Goal: Task Accomplishment & Management: Use online tool/utility

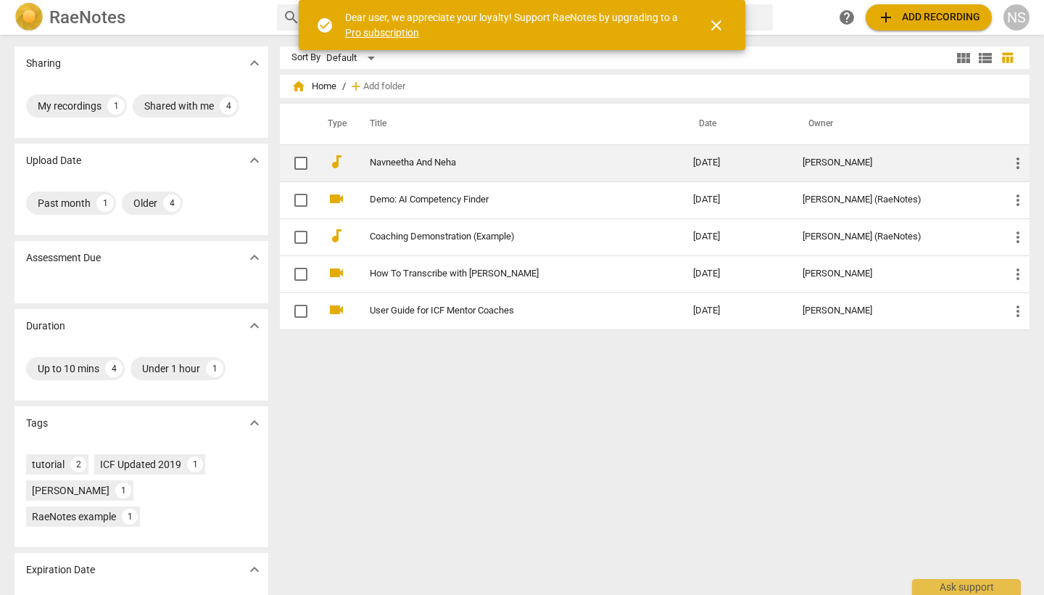
click at [535, 160] on link "Navneetha And Neha" at bounding box center [505, 162] width 271 height 11
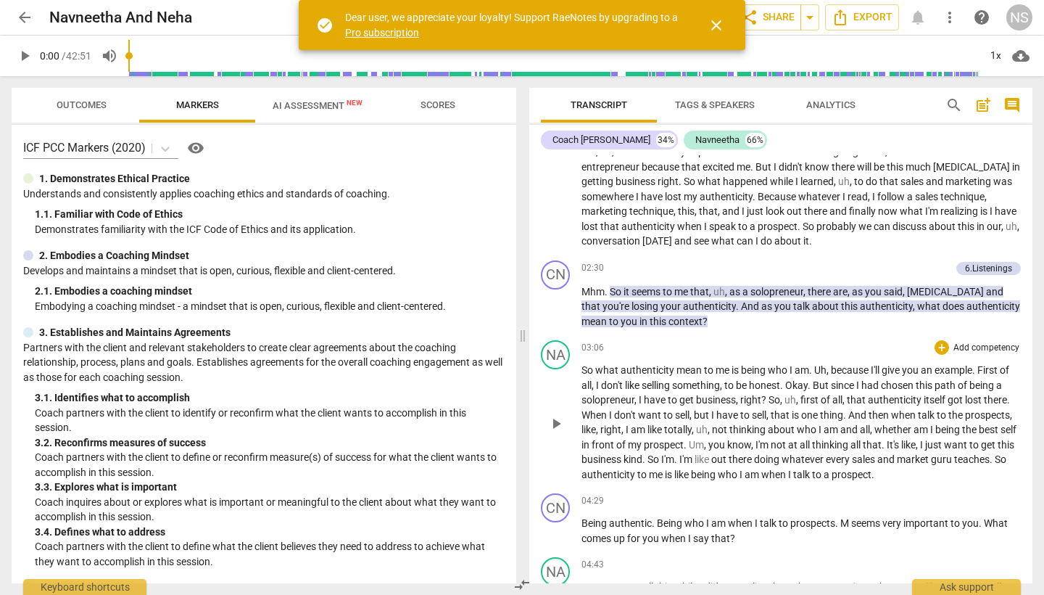
scroll to position [445, 0]
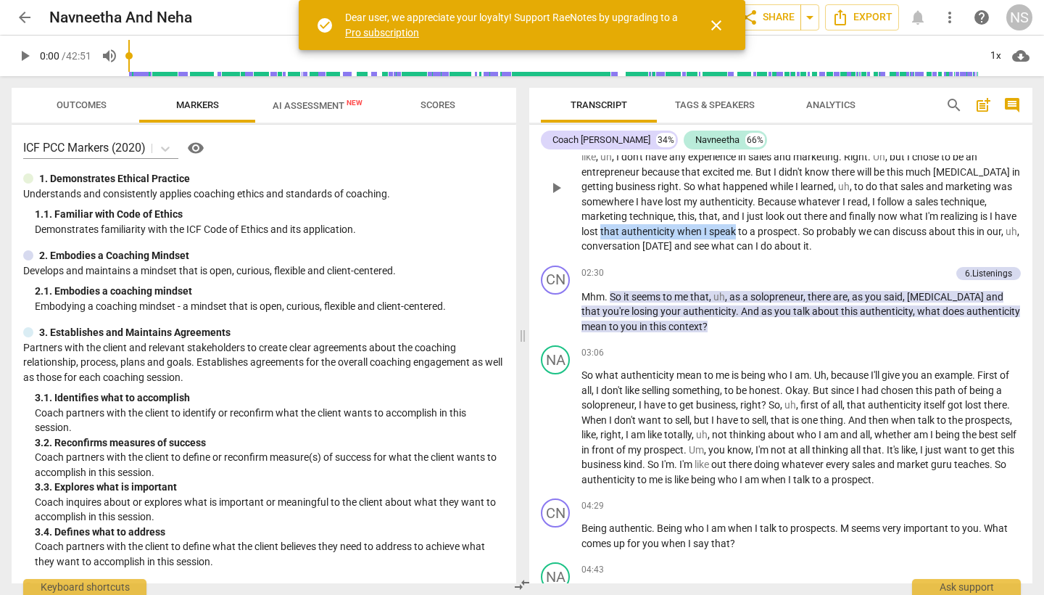
drag, startPoint x: 624, startPoint y: 225, endPoint x: 760, endPoint y: 221, distance: 136.4
click at [760, 221] on p "Yeah . Neha , you know that I run my own business as a solopreneur . Um , and y…" at bounding box center [801, 187] width 439 height 134
click at [771, 252] on div "NA play_arrow pause 01:13 + Add competency keyboard_arrow_right Yeah . Neha , y…" at bounding box center [780, 175] width 503 height 168
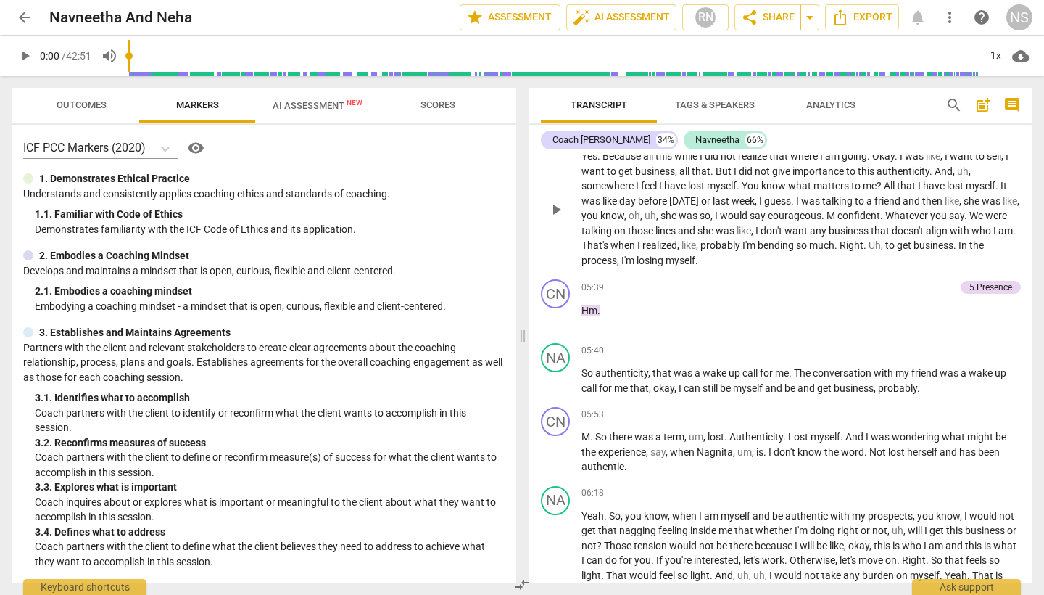
scroll to position [878, 0]
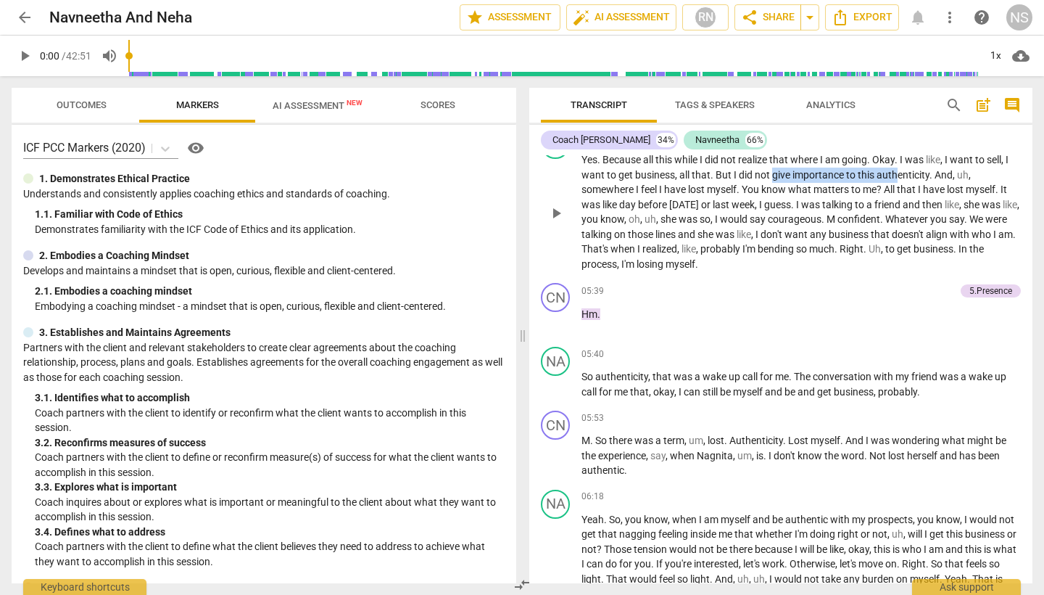
drag, startPoint x: 774, startPoint y: 165, endPoint x: 899, endPoint y: 165, distance: 125.5
click at [899, 165] on p "Yes . Because all this while I did not realize that where I am going . Okay . I…" at bounding box center [801, 211] width 439 height 119
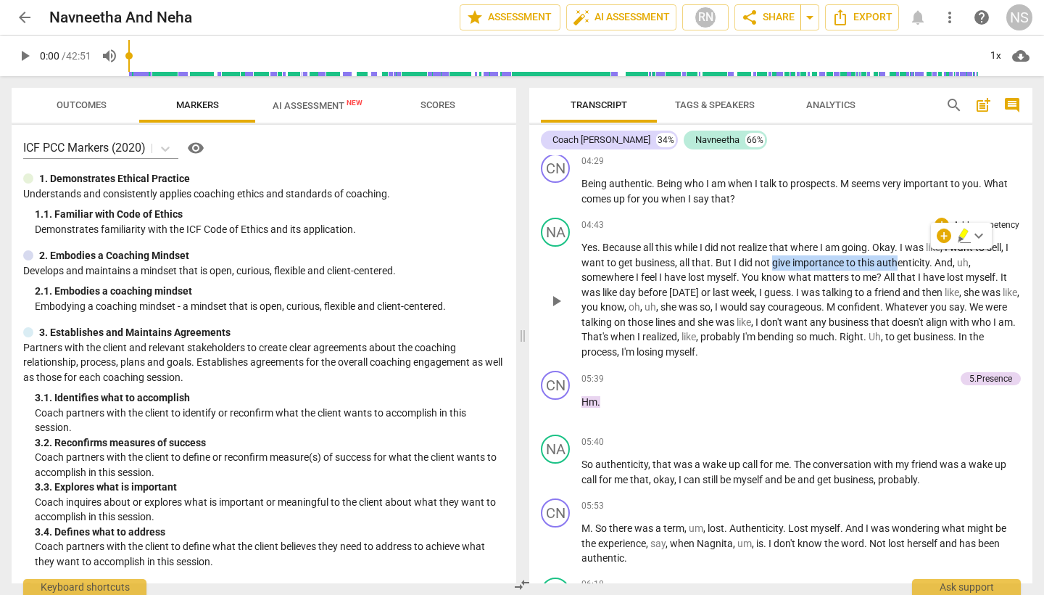
scroll to position [787, 0]
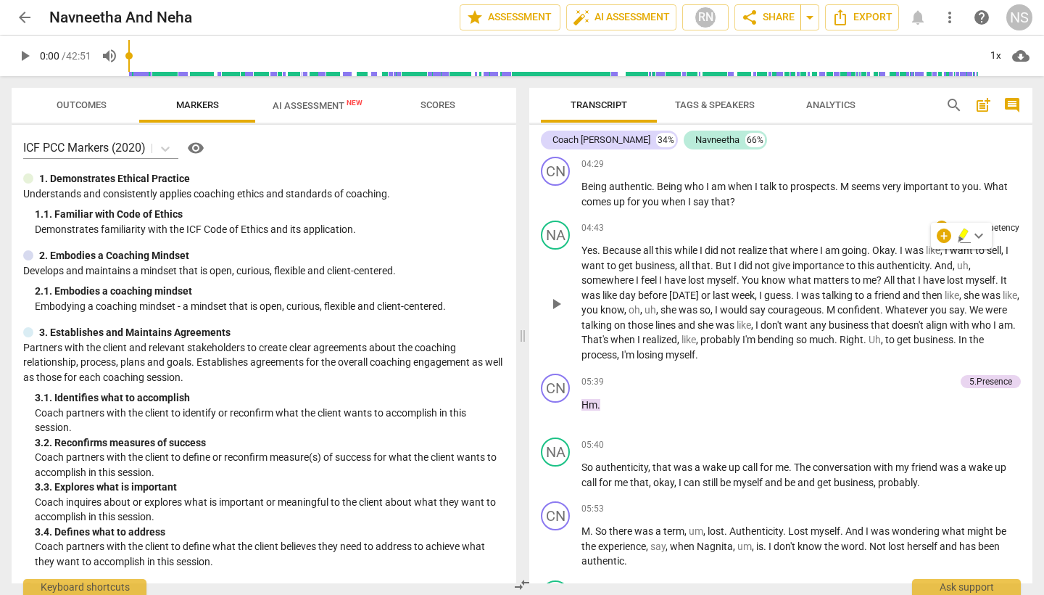
click at [699, 244] on span "while" at bounding box center [686, 250] width 25 height 12
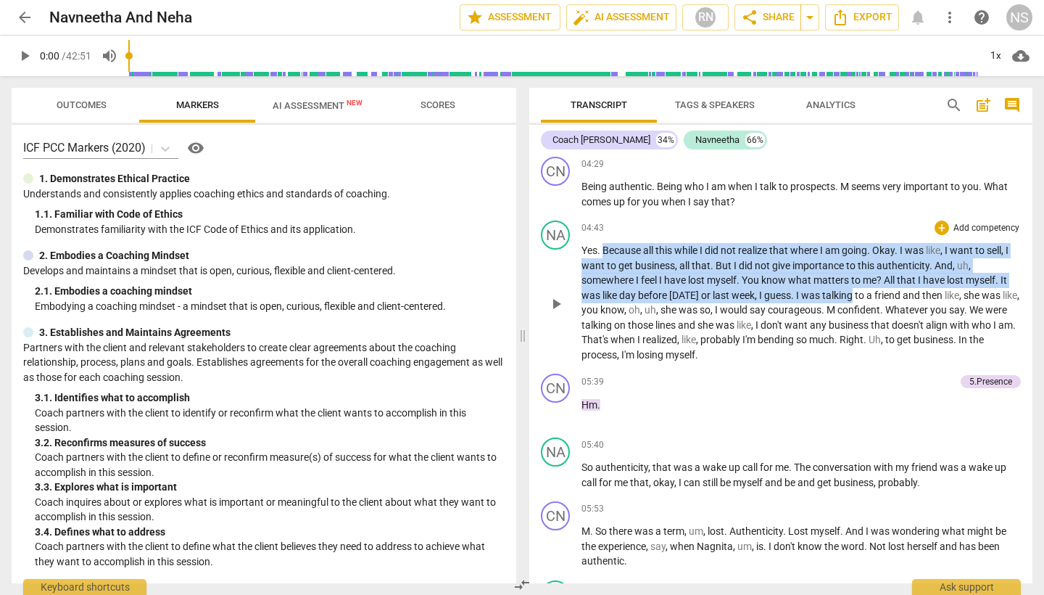
drag, startPoint x: 605, startPoint y: 241, endPoint x: 868, endPoint y: 282, distance: 266.5
click at [868, 282] on p "Yes . Because all this while I did not realize that where I am going . Okay . I…" at bounding box center [801, 302] width 439 height 119
click at [979, 249] on p "Yes . Because all this while I did not realize that where I am going . Okay . I…" at bounding box center [801, 302] width 439 height 119
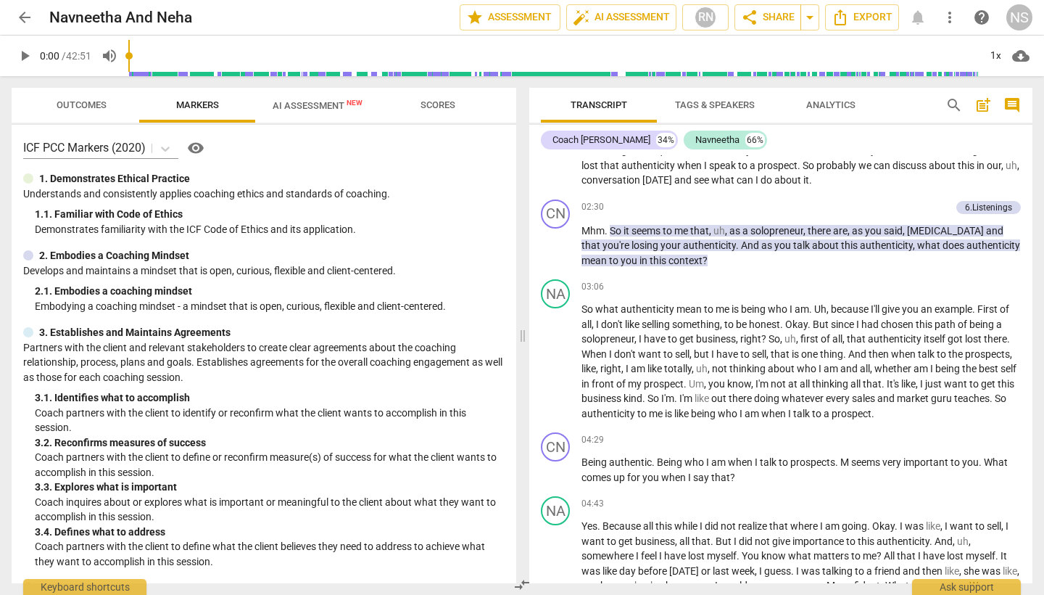
scroll to position [513, 0]
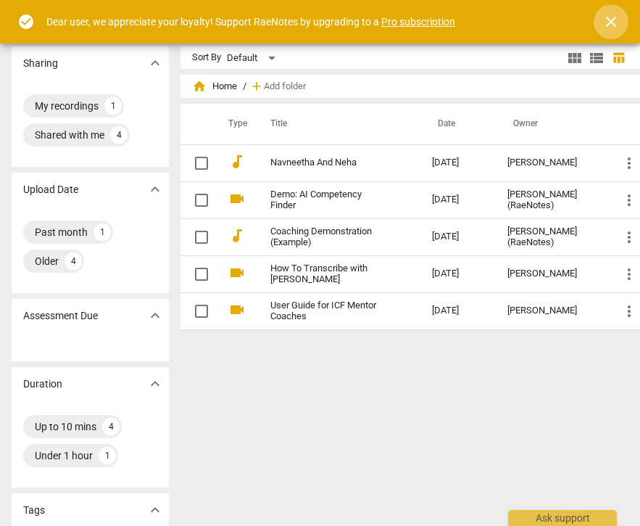
click at [613, 20] on span "close" at bounding box center [611, 21] width 17 height 17
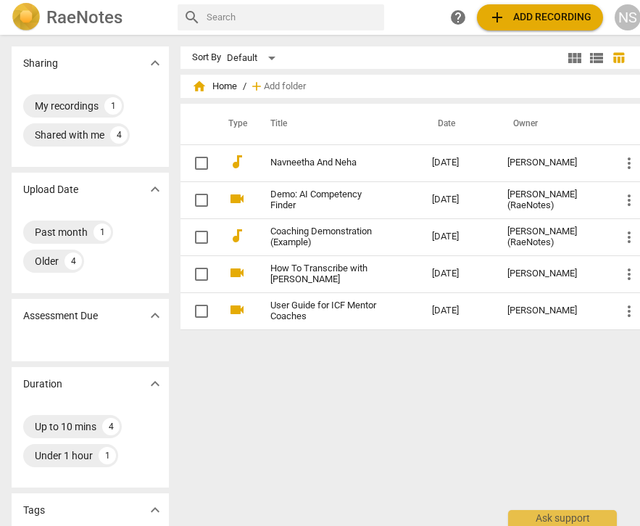
click at [637, 20] on div "NS" at bounding box center [628, 17] width 26 height 26
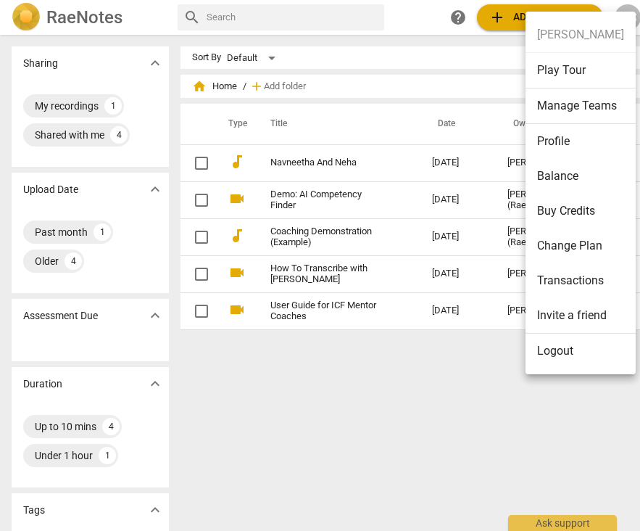
click at [567, 352] on li "Logout" at bounding box center [581, 351] width 110 height 35
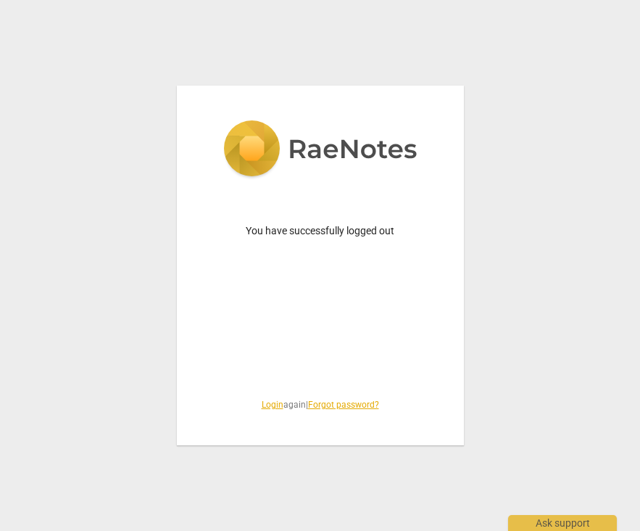
click at [265, 403] on link "Login" at bounding box center [273, 405] width 22 height 10
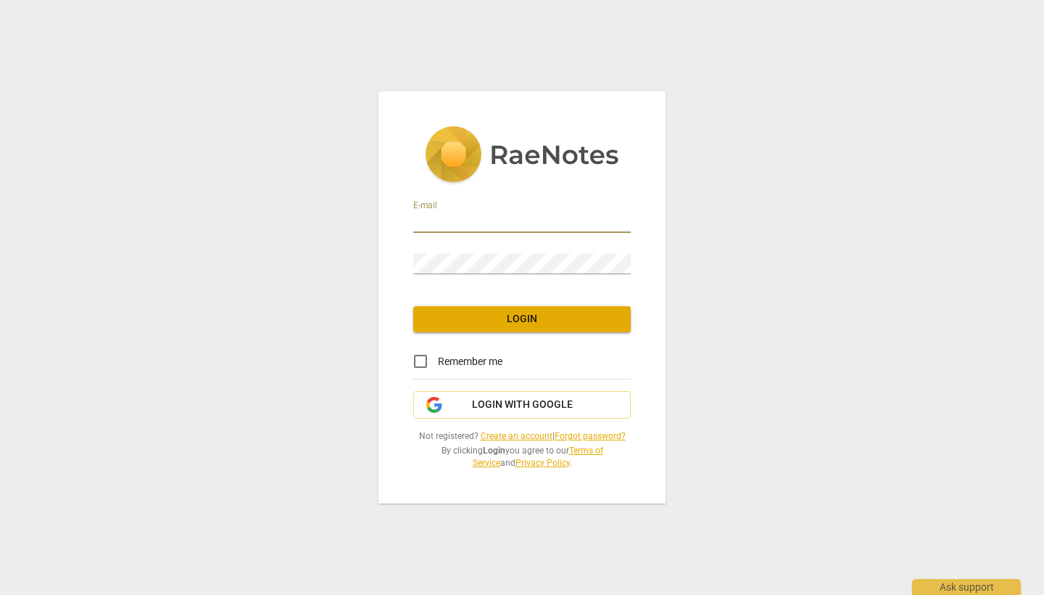
type input "neha@callingsuccess.com"
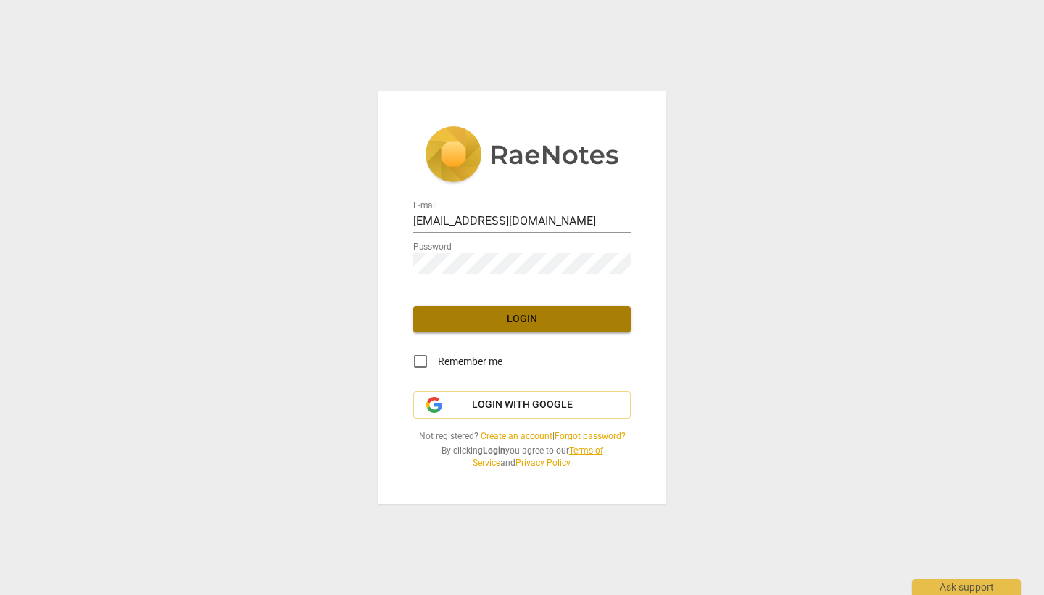
click at [532, 317] on span "Login" at bounding box center [522, 319] width 194 height 15
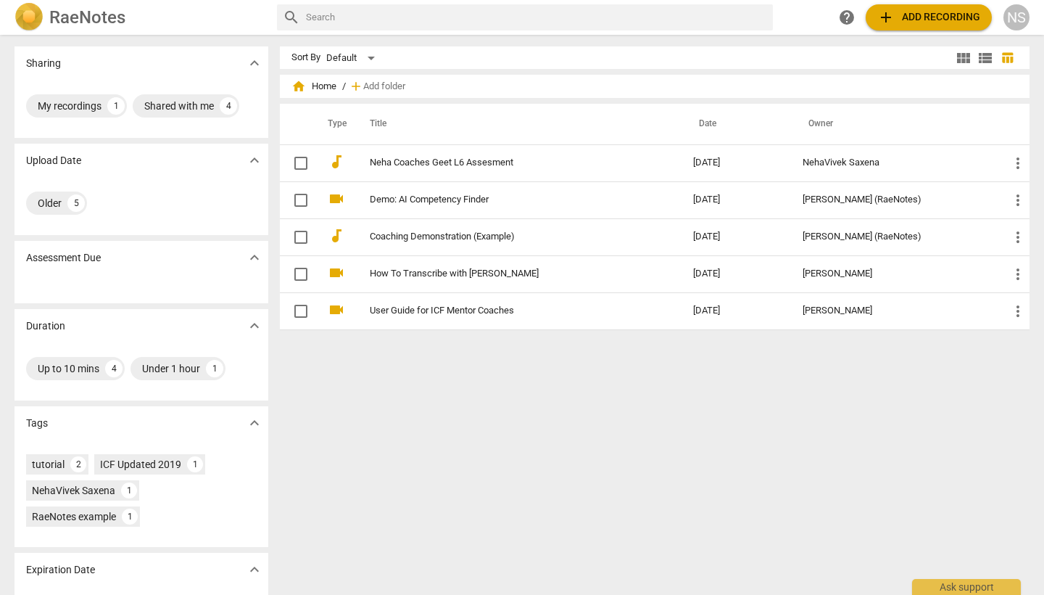
click at [640, 25] on div "NS" at bounding box center [1017, 17] width 26 height 26
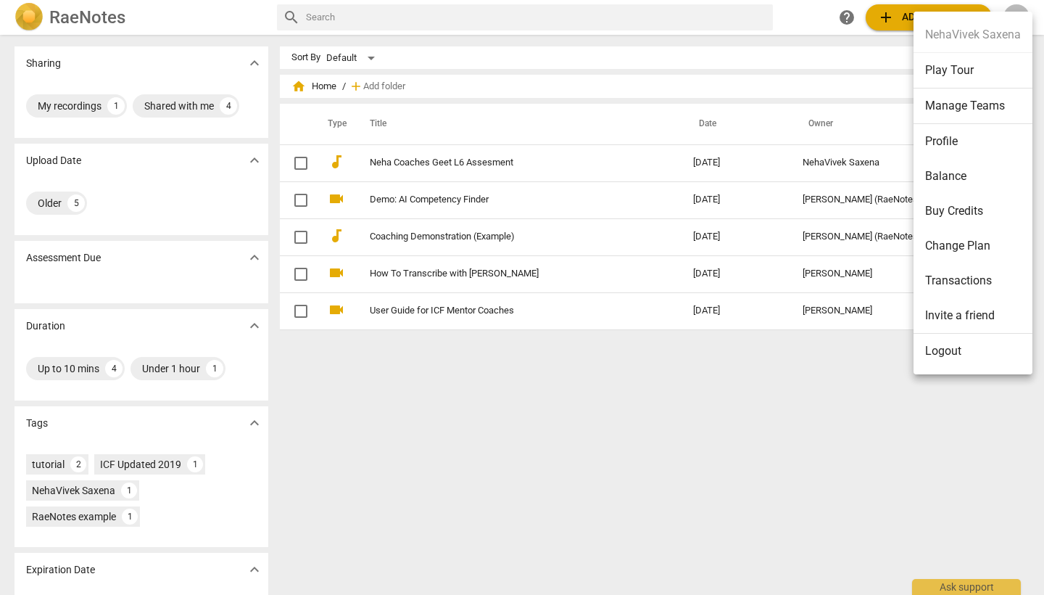
click at [640, 354] on li "Logout" at bounding box center [973, 351] width 119 height 35
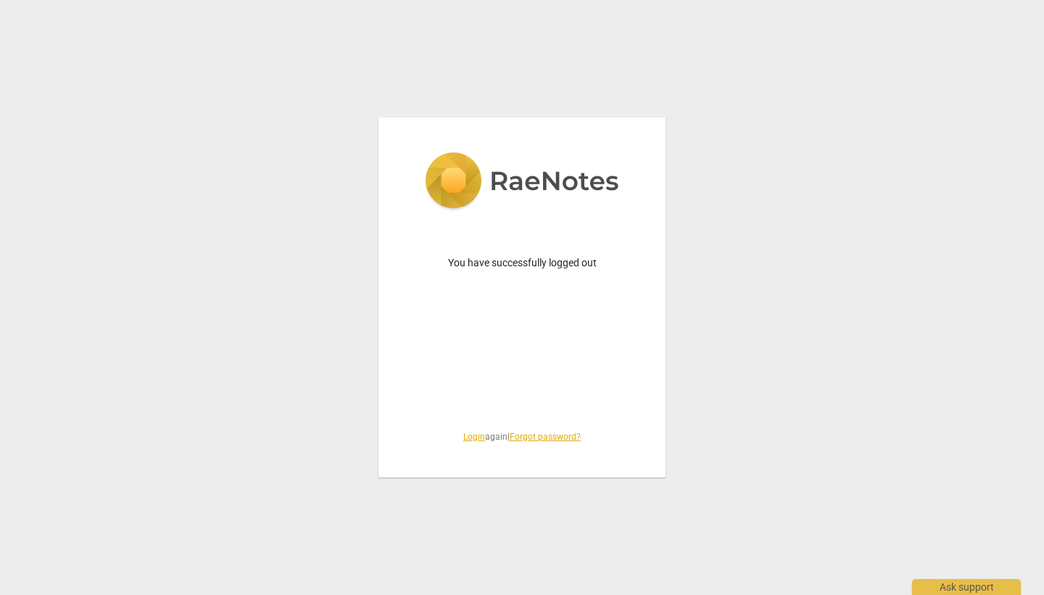
click at [468, 438] on link "Login" at bounding box center [474, 436] width 22 height 10
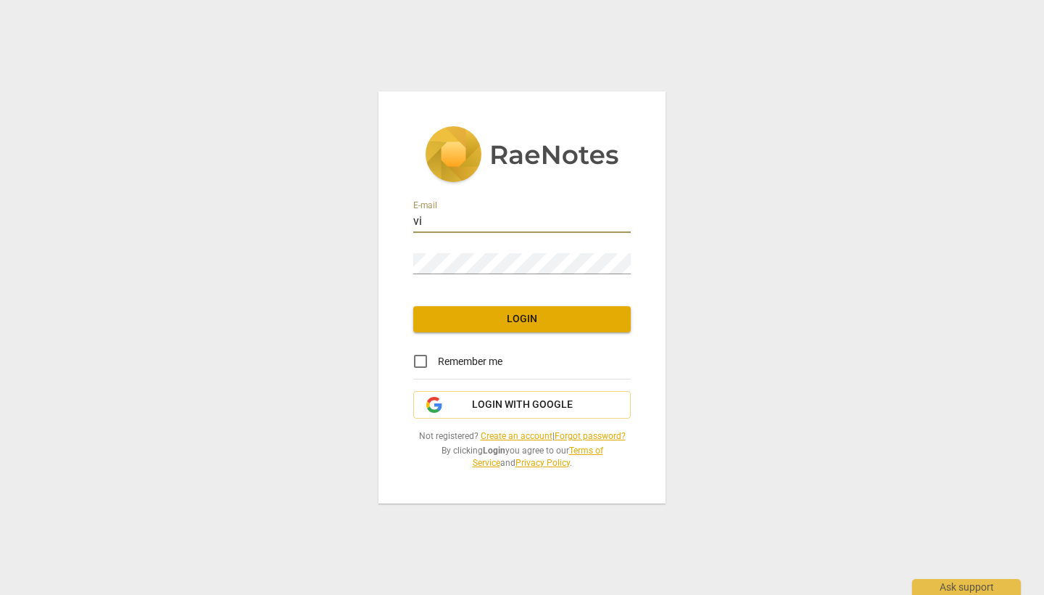
type input "v"
click at [513, 433] on link "Create an account" at bounding box center [517, 436] width 72 height 10
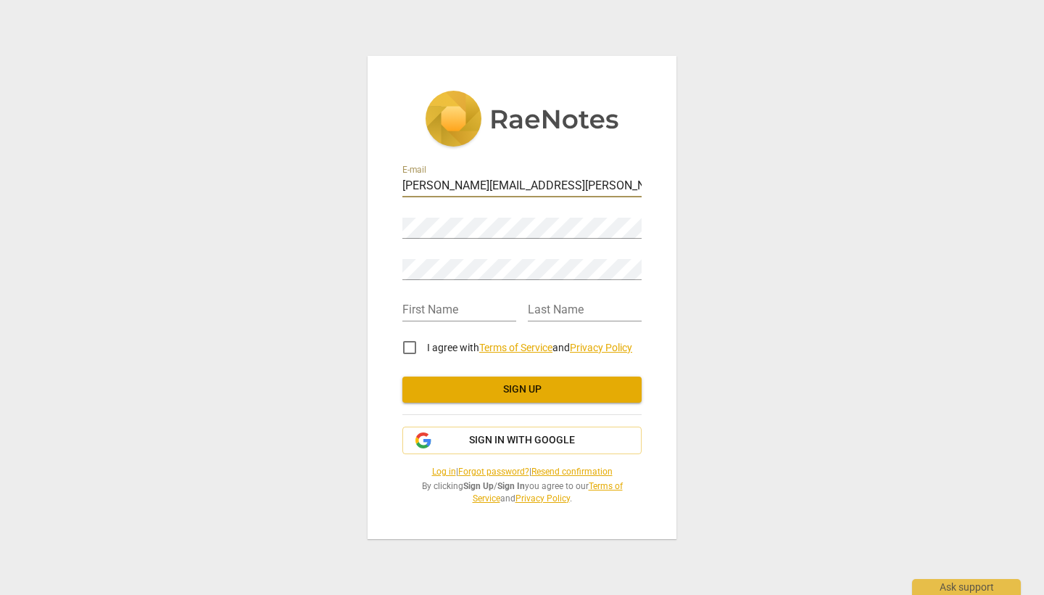
type input "[PERSON_NAME][EMAIL_ADDRESS][PERSON_NAME][DOMAIN_NAME]"
type input "vivek"
type input "saxena"
click at [410, 342] on input "I agree with Terms of Service and Privacy Policy" at bounding box center [409, 347] width 35 height 35
checkbox input "true"
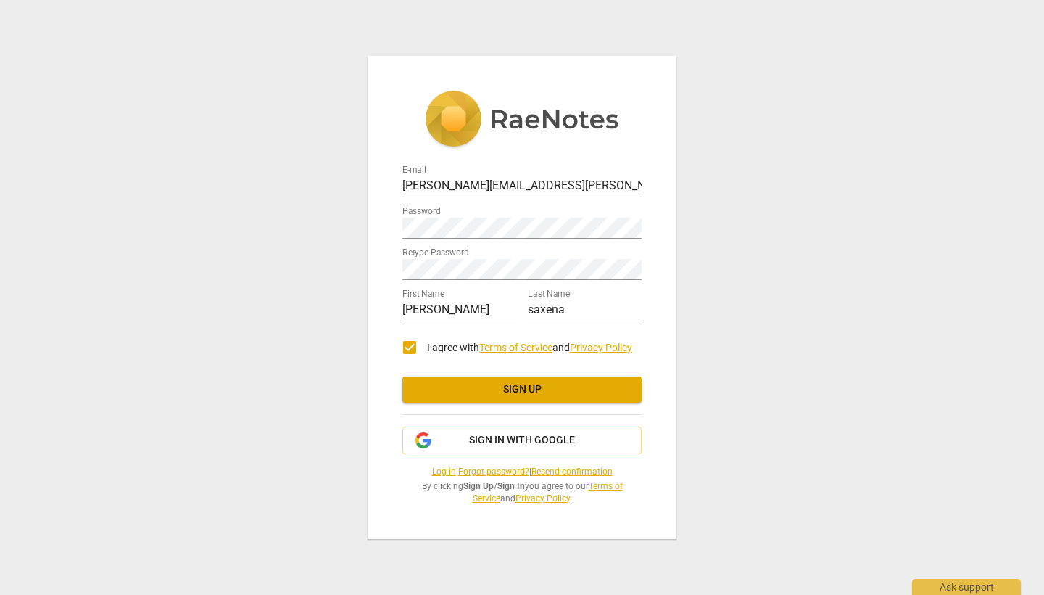
click at [562, 396] on span "Sign up" at bounding box center [522, 389] width 216 height 15
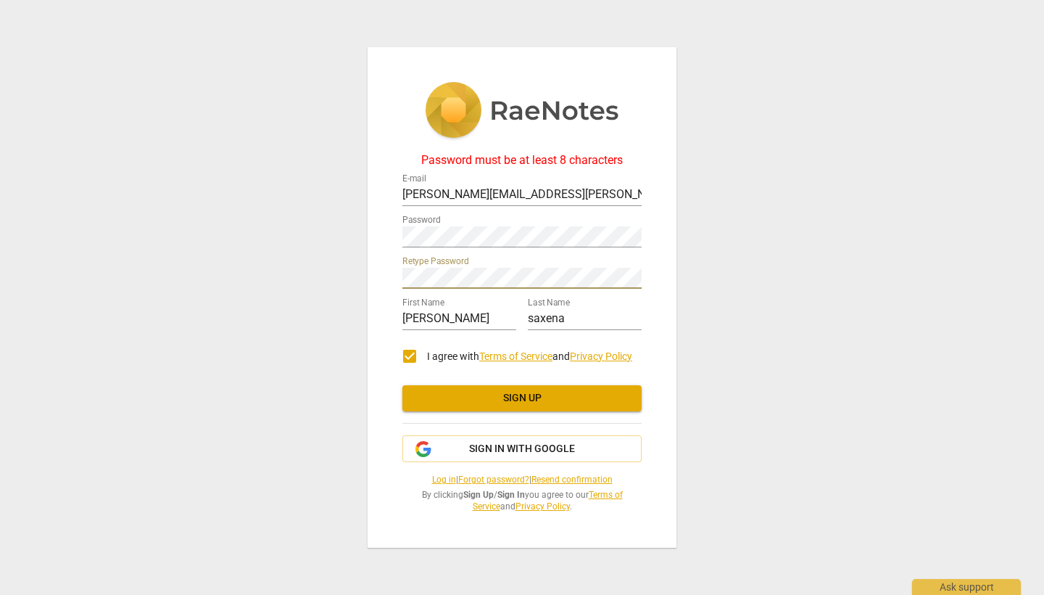
click at [529, 404] on span "Sign up" at bounding box center [522, 398] width 216 height 15
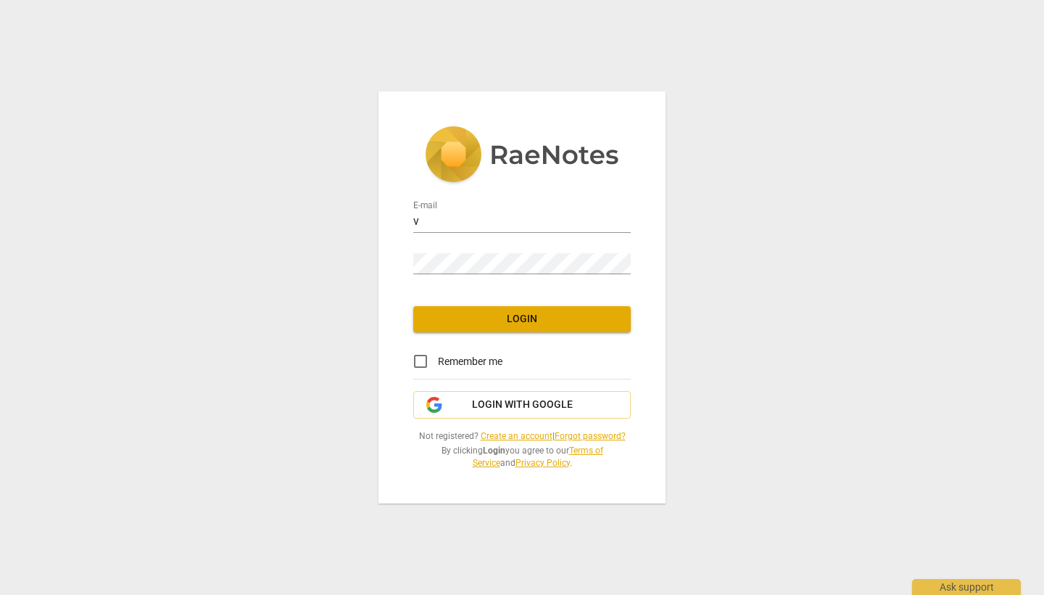
type input "[PERSON_NAME][EMAIL_ADDRESS][PERSON_NAME][DOMAIN_NAME]"
click at [547, 321] on span "Login" at bounding box center [522, 319] width 194 height 15
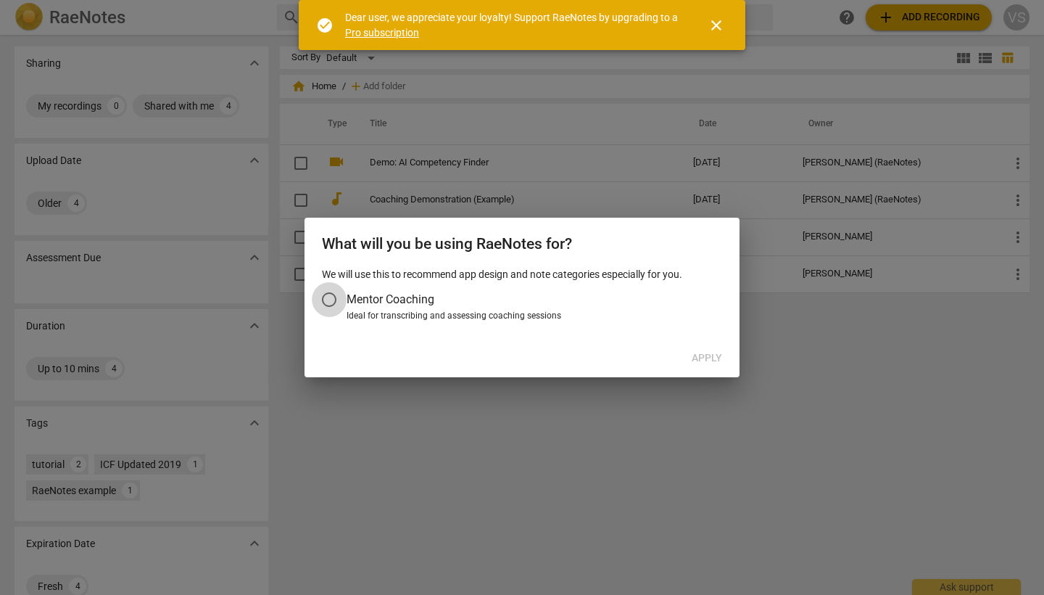
click at [333, 301] on input "Mentor Coaching" at bounding box center [329, 299] width 35 height 35
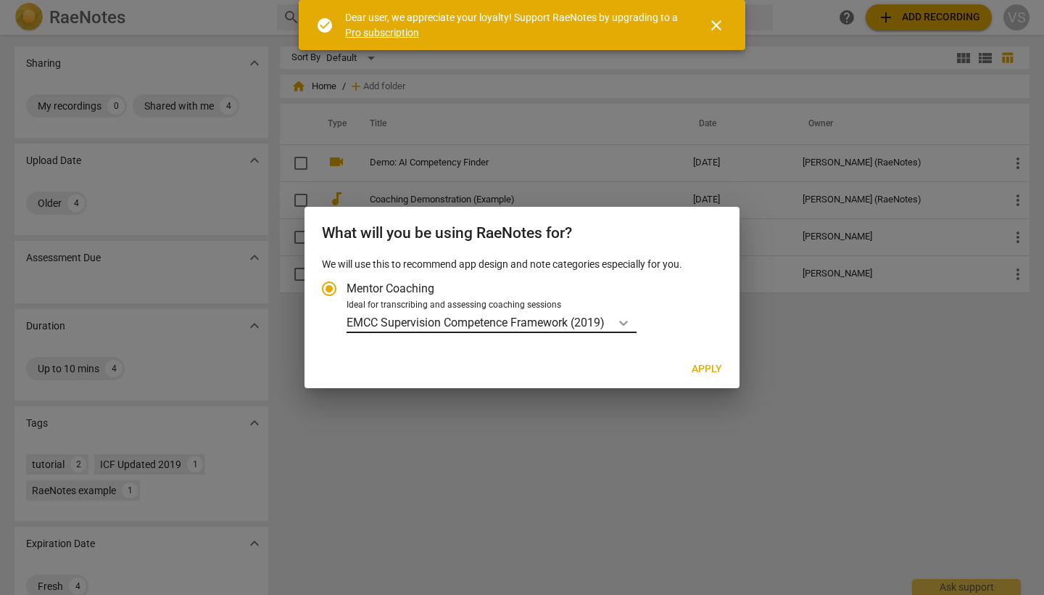
click at [626, 322] on icon "Account type" at bounding box center [623, 322] width 15 height 15
click at [0, 0] on input "Ideal for transcribing and assessing coaching sessions EMCC Supervision Compete…" at bounding box center [0, 0] width 0 height 0
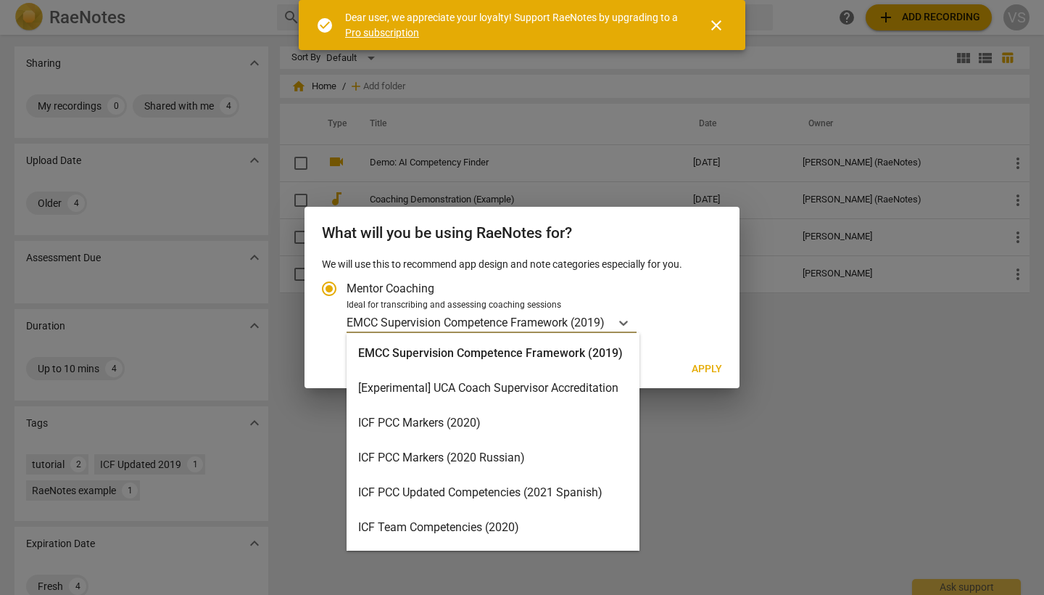
click at [562, 434] on div "ICF PCC Markers (2020)" at bounding box center [493, 422] width 293 height 35
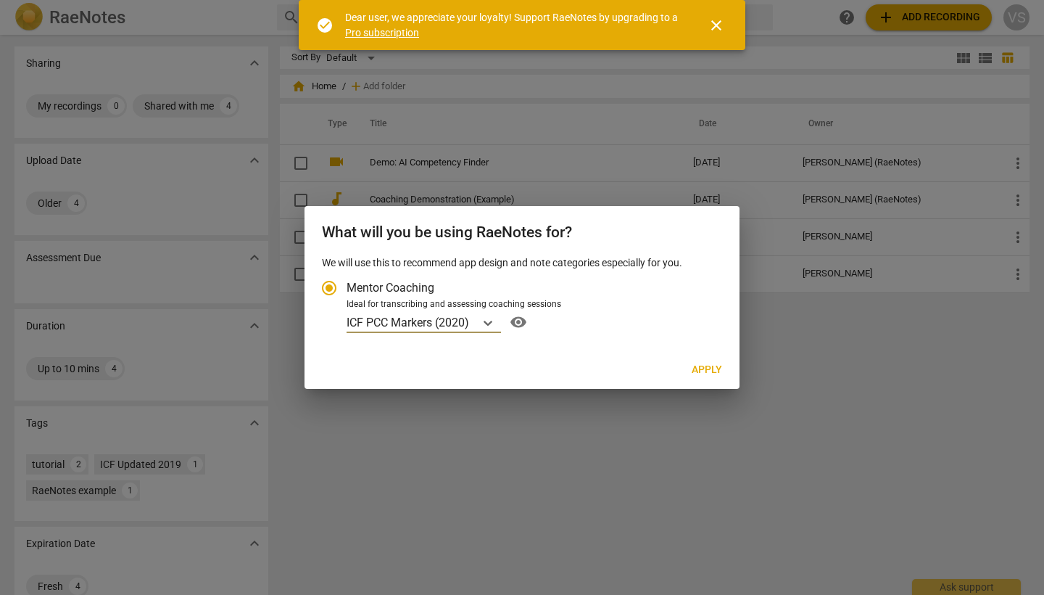
click at [711, 376] on button "Apply" at bounding box center [707, 370] width 54 height 26
radio input "false"
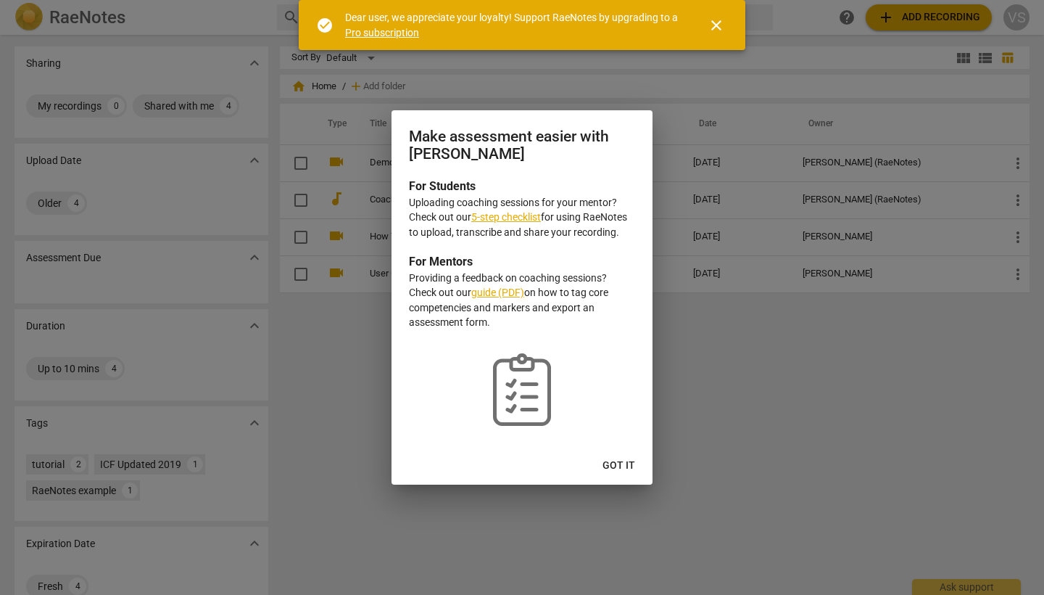
click at [624, 465] on span "Got it" at bounding box center [619, 465] width 33 height 15
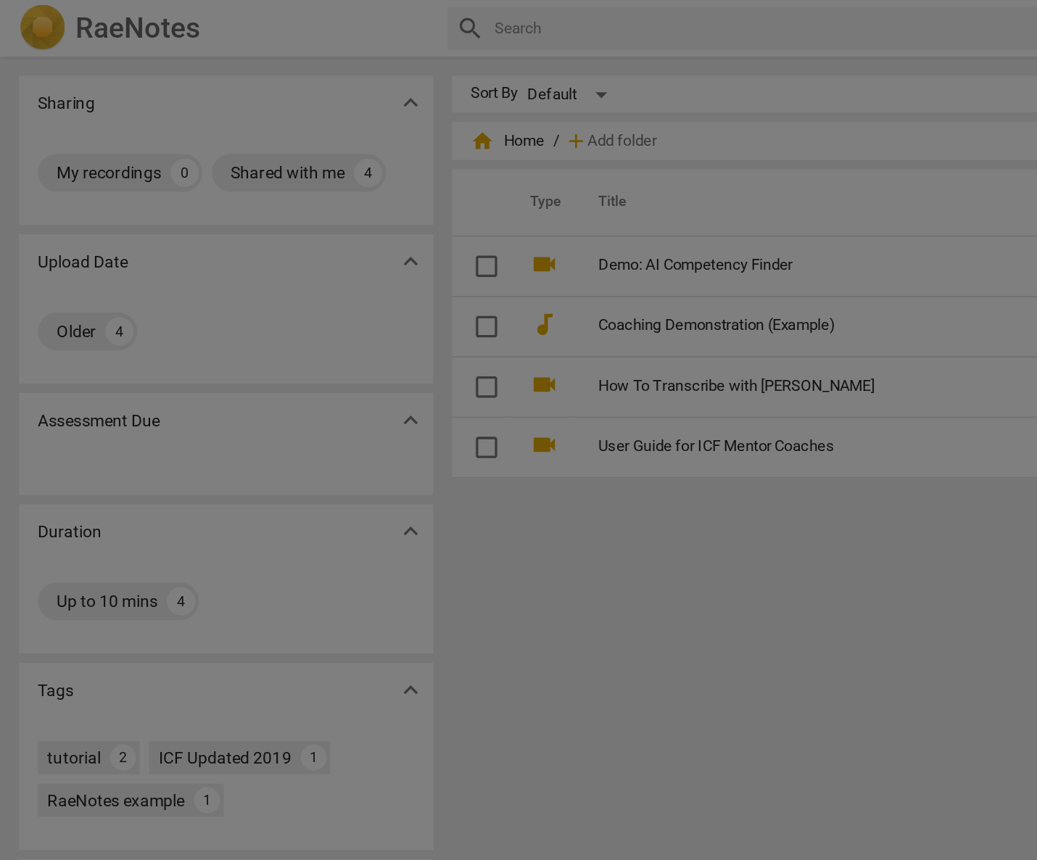
click at [458, 19] on div at bounding box center [518, 430] width 1037 height 860
click at [201, 58] on div at bounding box center [518, 430] width 1037 height 860
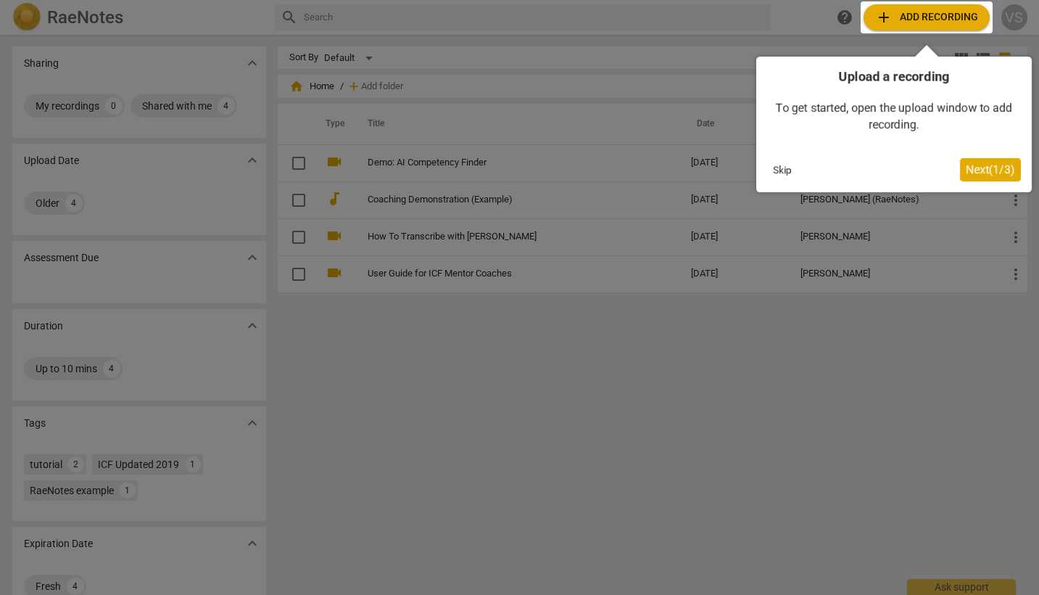
click at [780, 170] on button "Skip" at bounding box center [782, 170] width 30 height 22
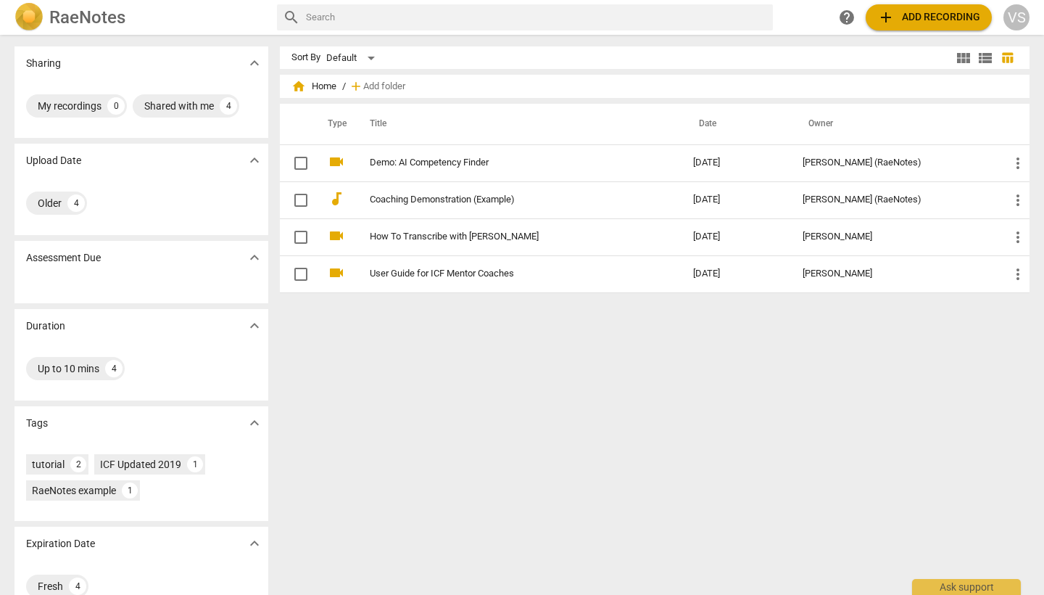
click at [65, 158] on p "Upload Date" at bounding box center [53, 160] width 55 height 15
click at [252, 164] on span "expand_more" at bounding box center [254, 160] width 17 height 17
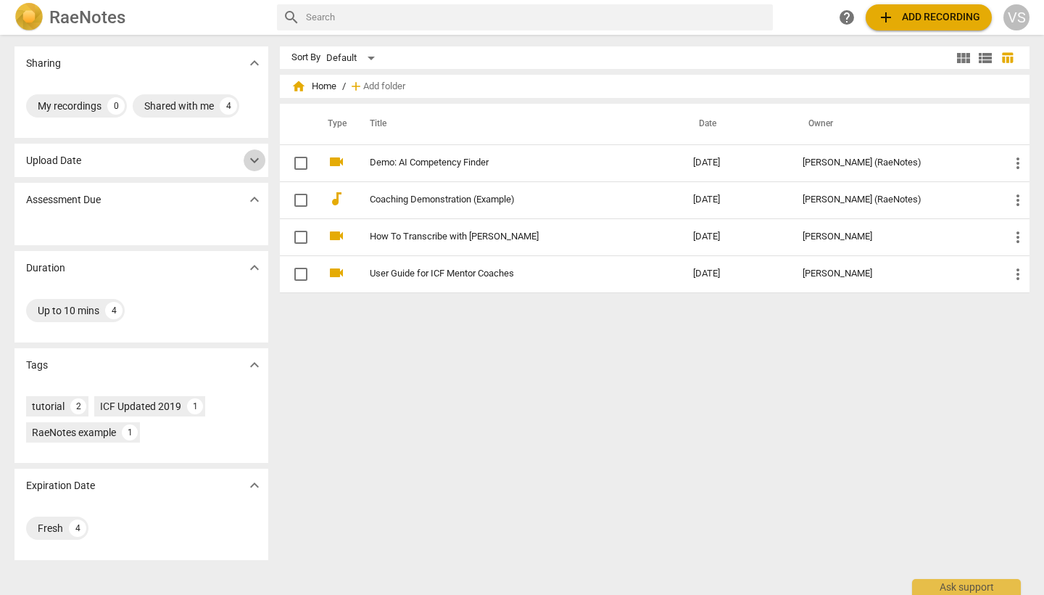
click at [252, 164] on span "expand_more" at bounding box center [254, 160] width 17 height 17
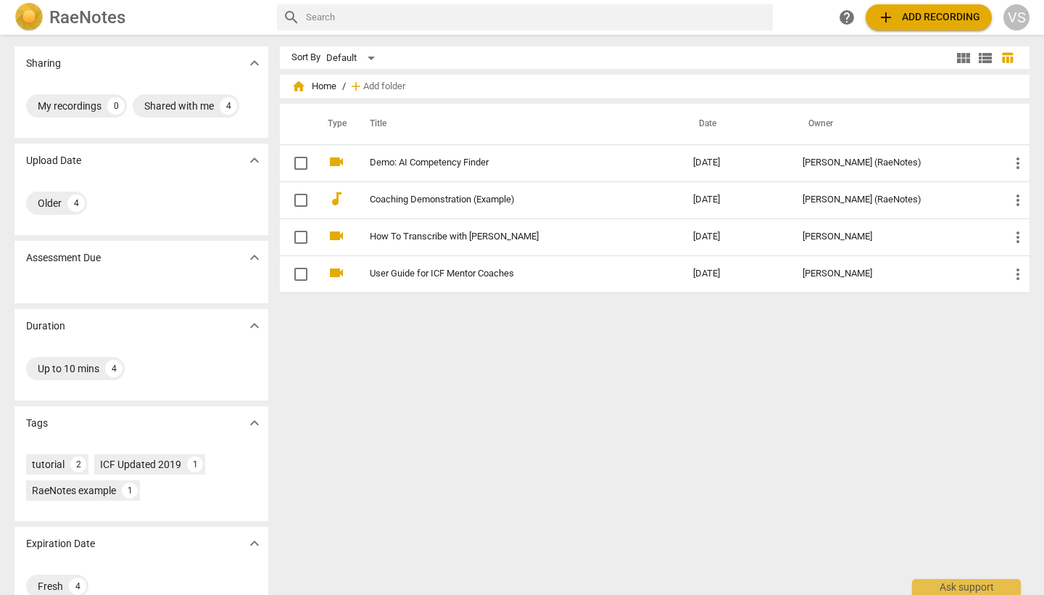
click at [90, 20] on h2 "RaeNotes" at bounding box center [87, 17] width 76 height 20
click at [908, 15] on span "add Add recording" at bounding box center [929, 17] width 103 height 17
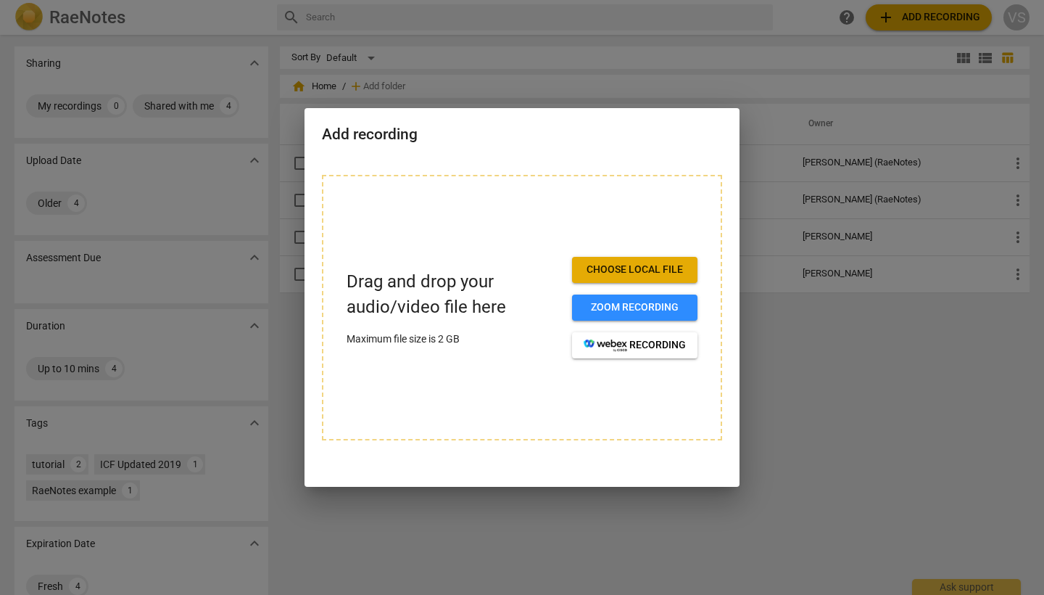
click at [662, 271] on span "Choose local file" at bounding box center [635, 270] width 102 height 15
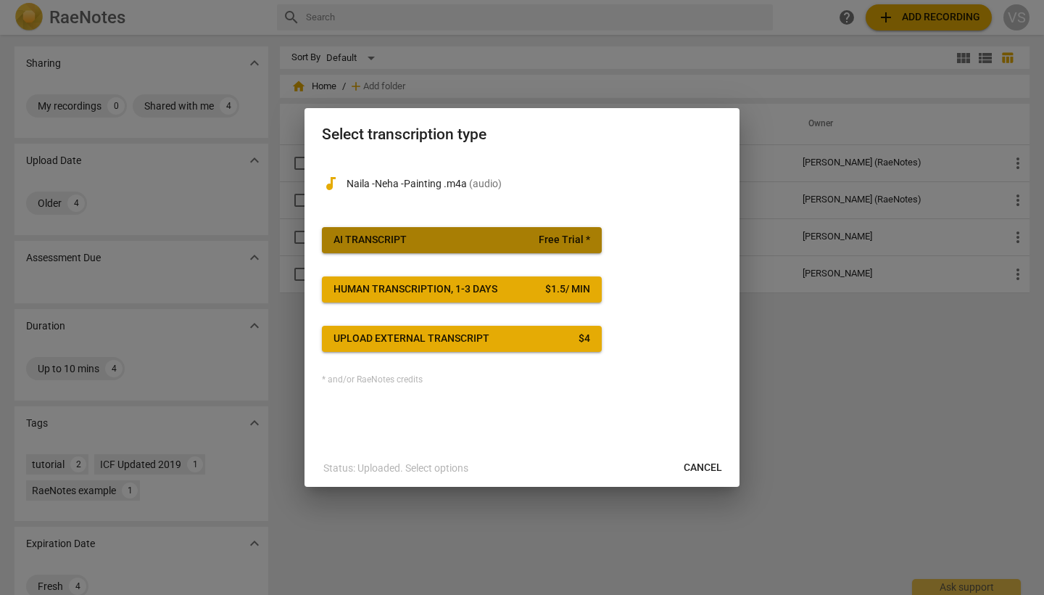
click at [561, 243] on span "Free Trial *" at bounding box center [564, 240] width 51 height 15
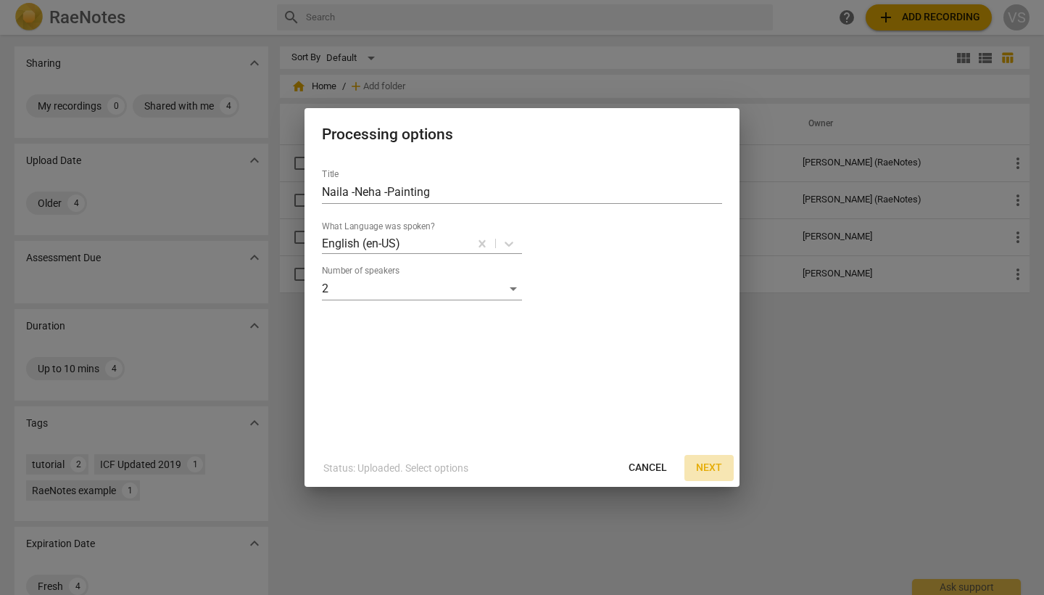
drag, startPoint x: 709, startPoint y: 468, endPoint x: 696, endPoint y: 465, distance: 13.5
click at [696, 465] on span "Next" at bounding box center [709, 468] width 26 height 15
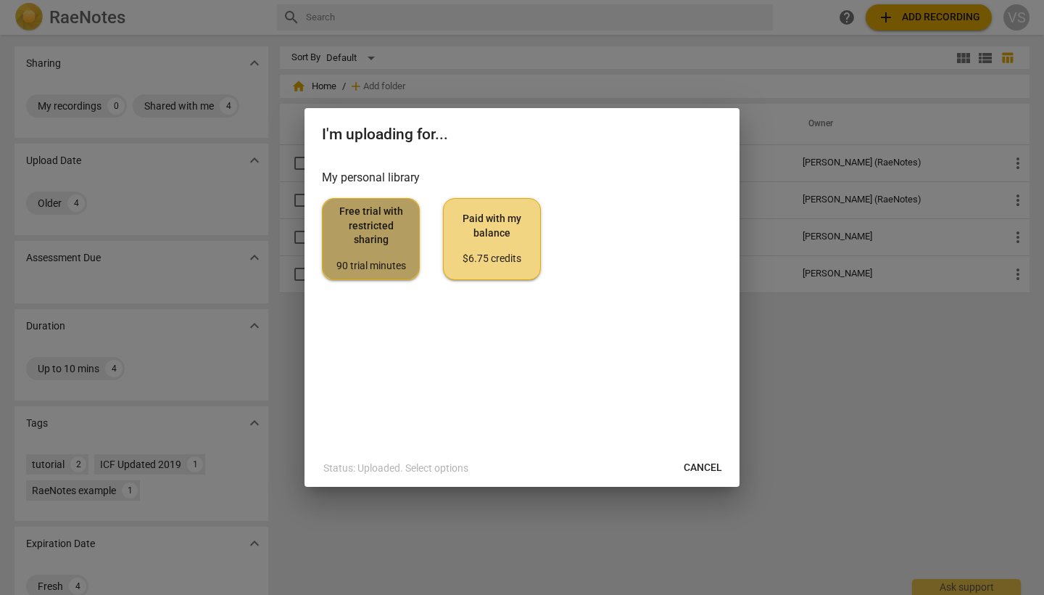
click at [384, 231] on span "Free trial with restricted sharing 90 trial minutes" at bounding box center [370, 239] width 73 height 68
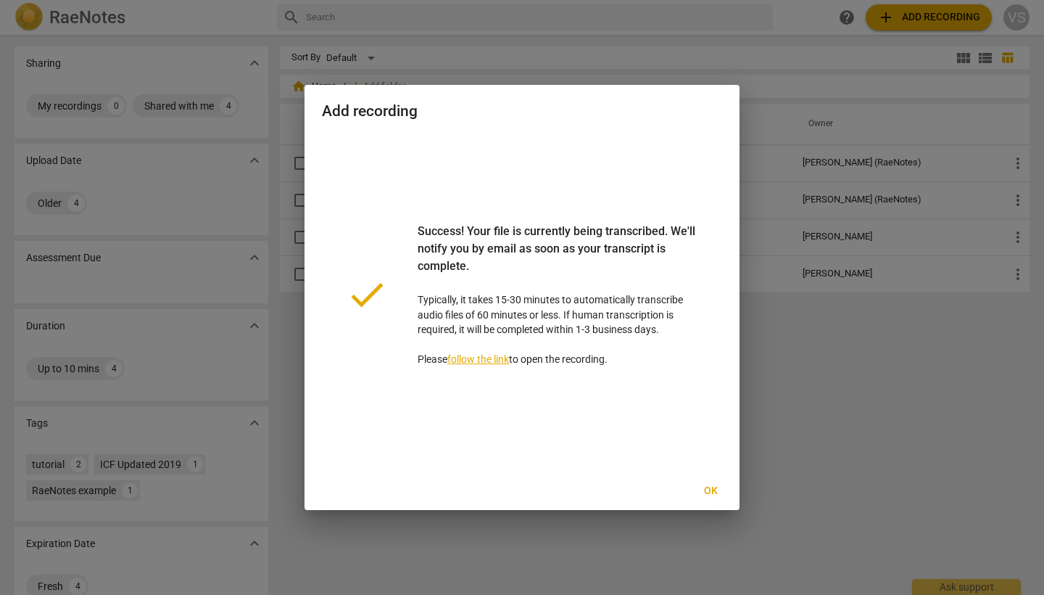
click at [718, 496] on span "Ok" at bounding box center [710, 491] width 23 height 15
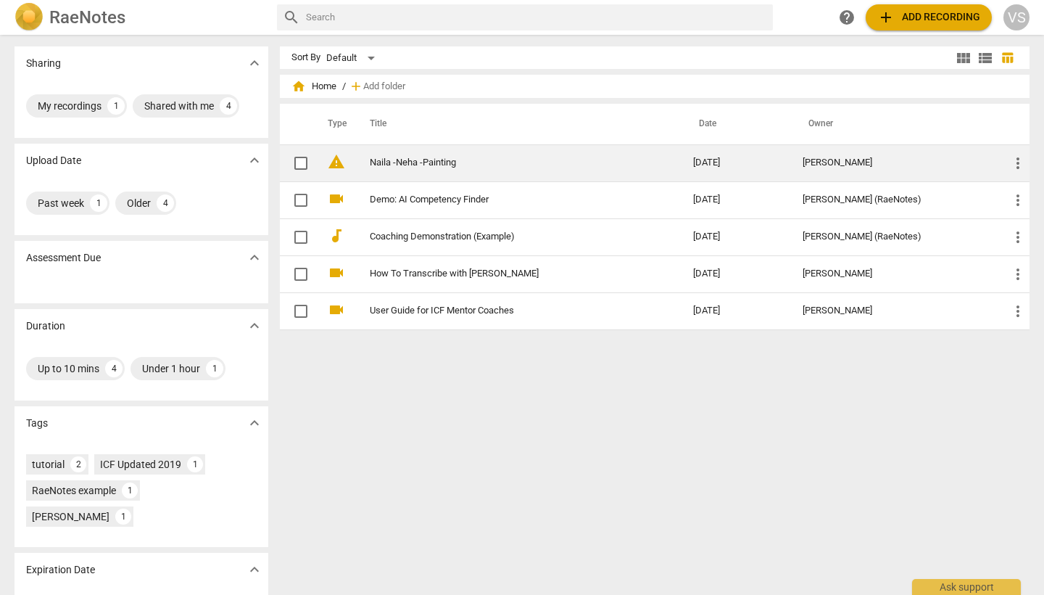
click at [1019, 163] on span "more_vert" at bounding box center [1017, 162] width 17 height 17
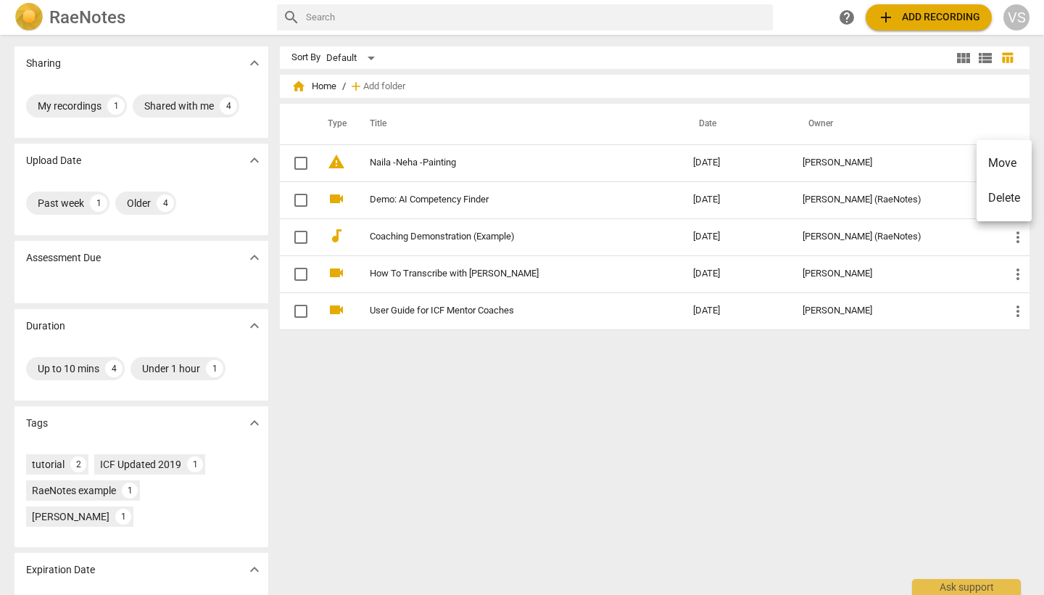
click at [371, 162] on div at bounding box center [522, 297] width 1044 height 595
click at [371, 162] on link "Naila -Neha -Painting" at bounding box center [505, 162] width 271 height 11
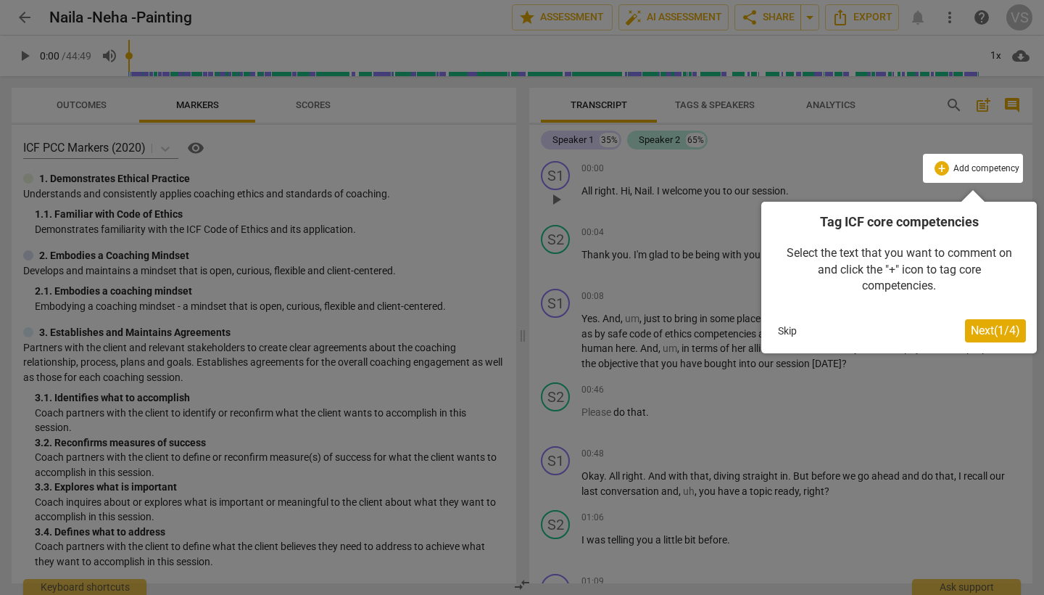
click at [877, 154] on div at bounding box center [522, 297] width 1044 height 595
click at [885, 181] on div at bounding box center [522, 297] width 1044 height 595
click at [790, 329] on button "Skip" at bounding box center [787, 331] width 30 height 22
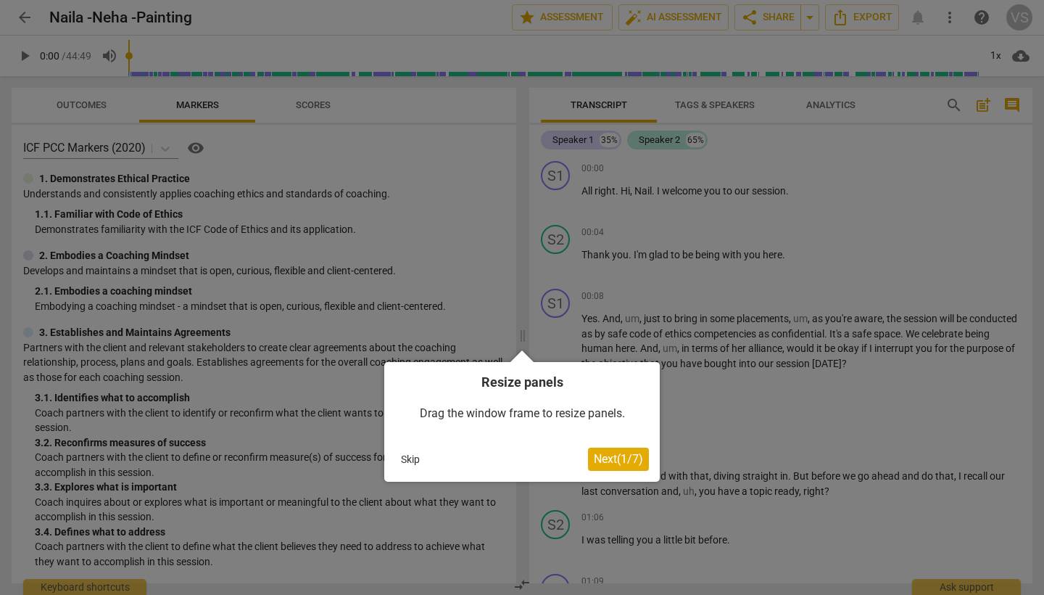
click at [416, 458] on button "Skip" at bounding box center [410, 459] width 30 height 22
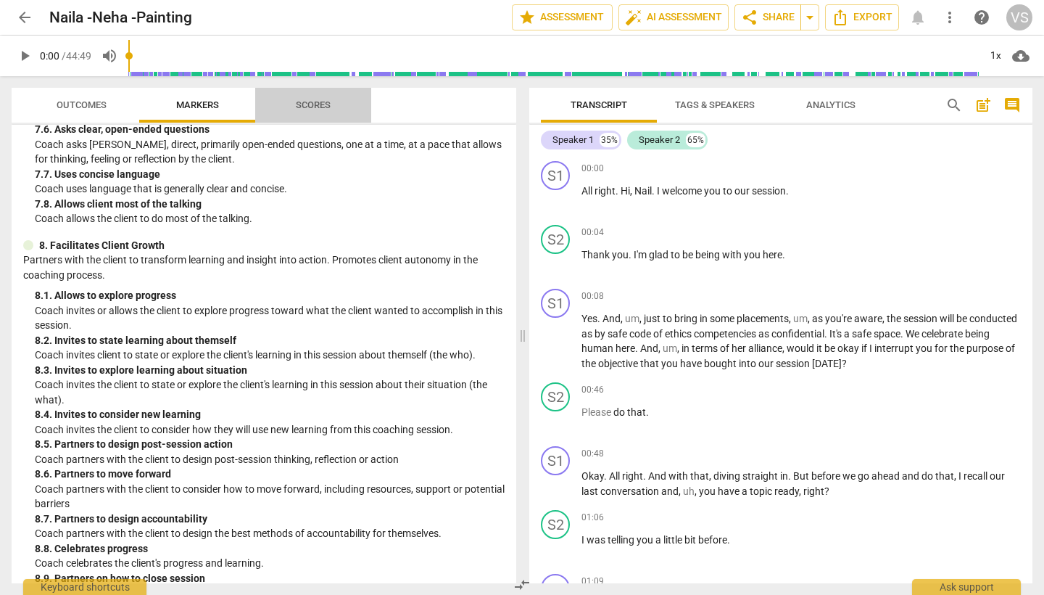
click at [311, 110] on span "Scores" at bounding box center [313, 106] width 70 height 20
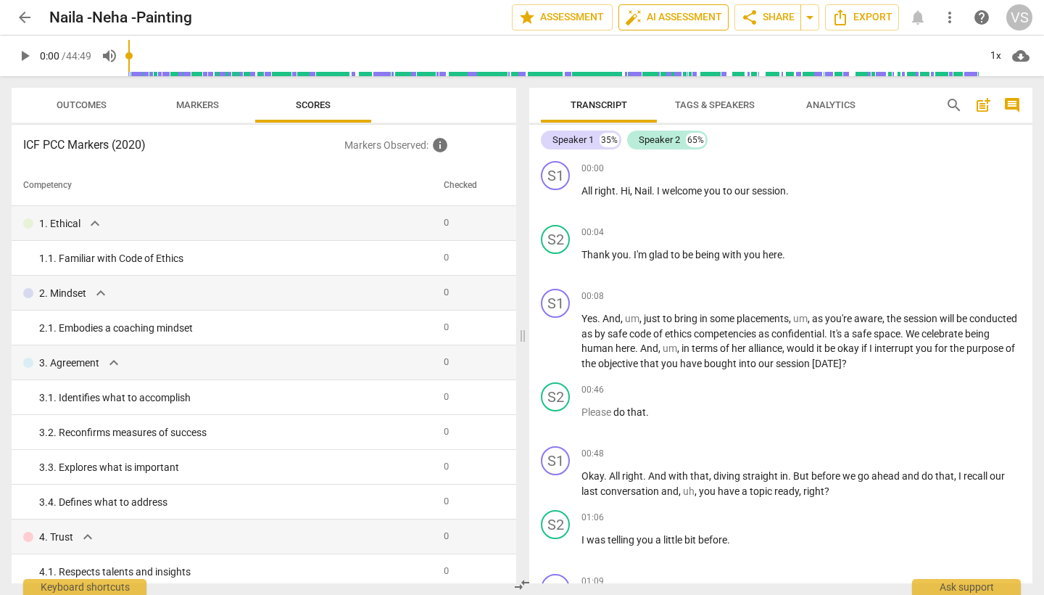
click at [675, 20] on span "auto_fix_high AI Assessment" at bounding box center [673, 17] width 97 height 17
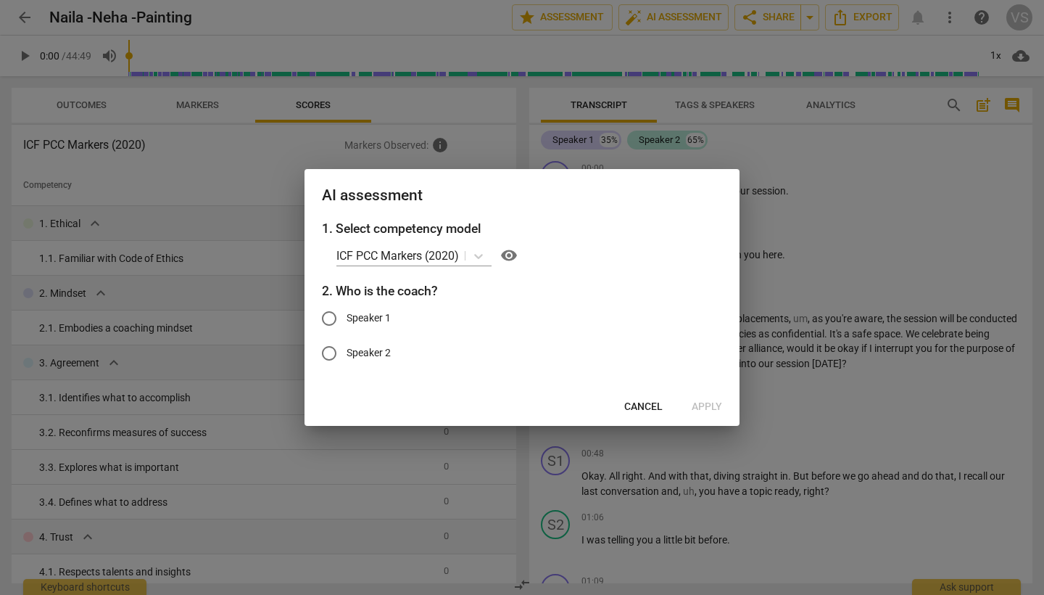
click at [645, 409] on span "Cancel" at bounding box center [643, 407] width 38 height 15
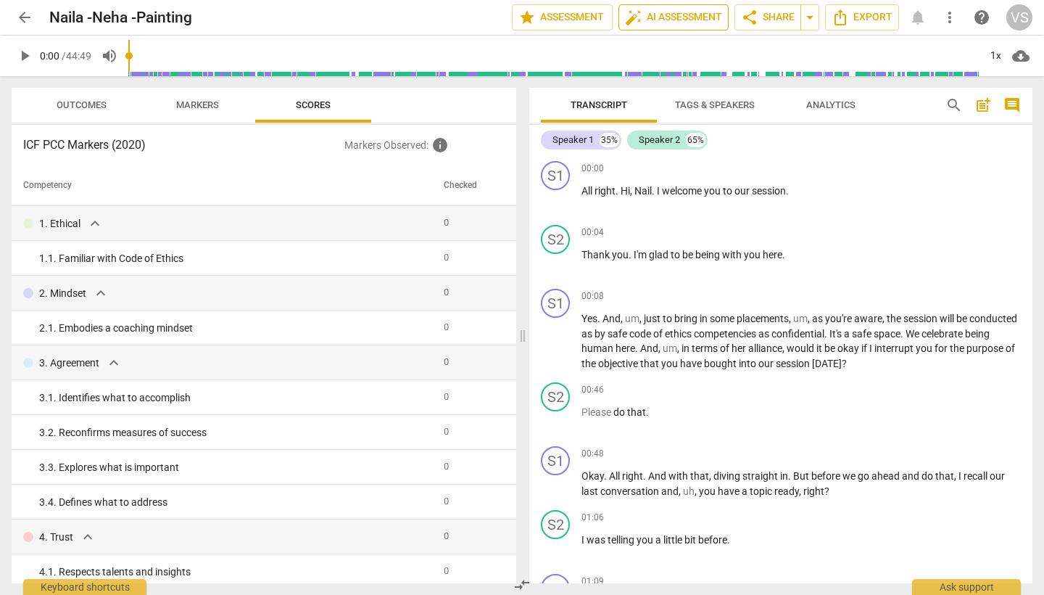
click at [666, 17] on span "auto_fix_high AI Assessment" at bounding box center [673, 17] width 97 height 17
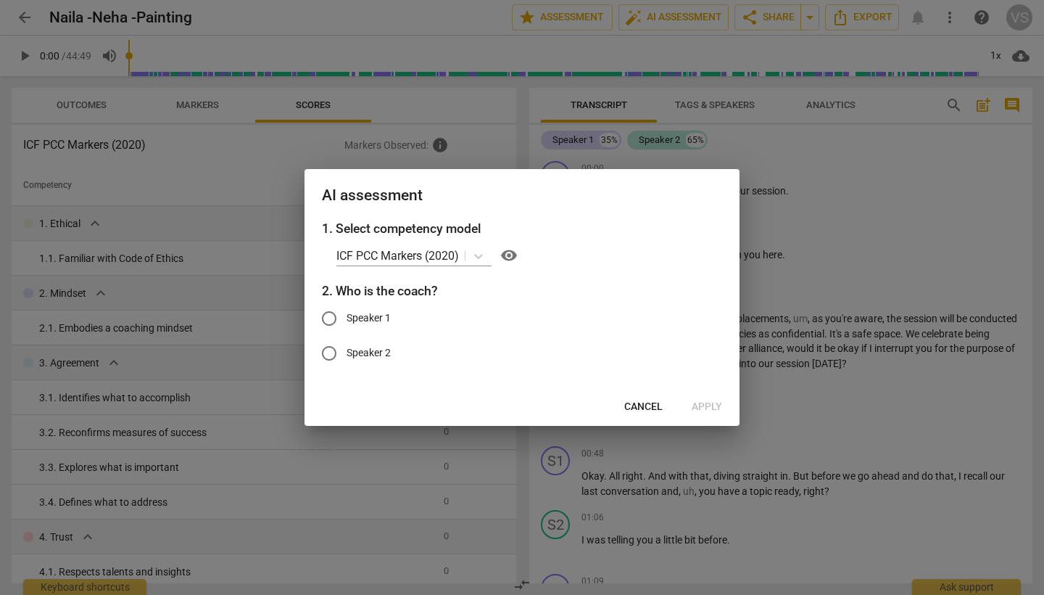
click at [377, 318] on span "Speaker 1" at bounding box center [369, 317] width 44 height 15
click at [347, 318] on input "Speaker 1" at bounding box center [329, 318] width 35 height 35
radio input "true"
click at [704, 409] on span "Apply" at bounding box center [707, 407] width 30 height 15
